Goal: Task Accomplishment & Management: Use online tool/utility

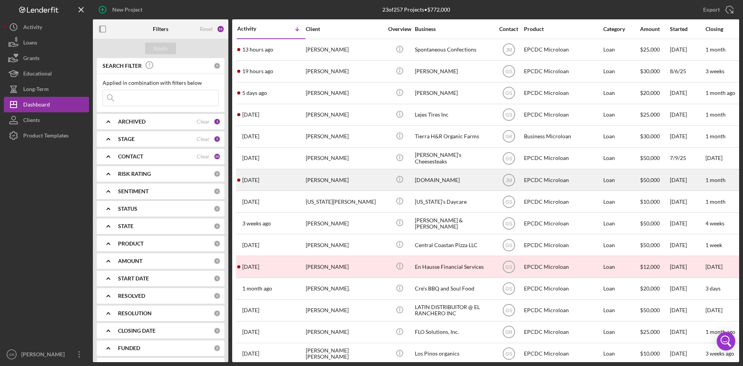
click at [451, 177] on div "[DOMAIN_NAME]" at bounding box center [453, 180] width 77 height 21
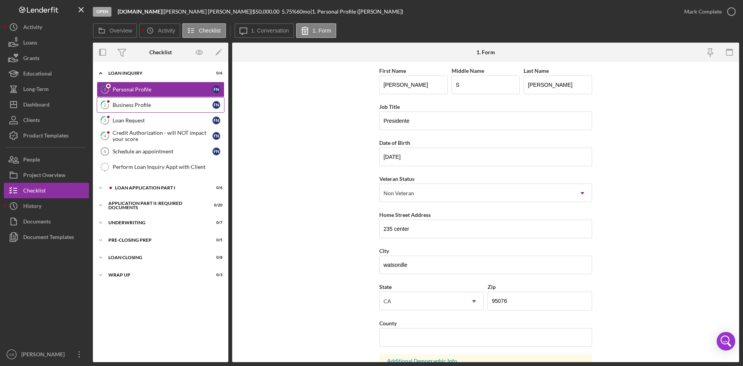
click at [146, 105] on div "Business Profile" at bounding box center [163, 105] width 100 height 6
